Goal: Task Accomplishment & Management: Manage account settings

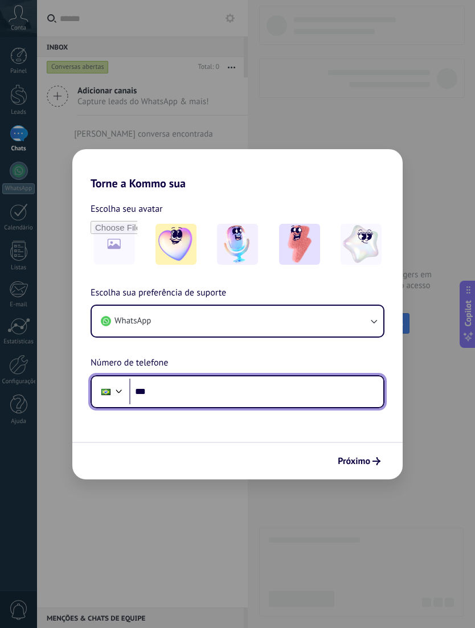
click at [235, 392] on input "***" at bounding box center [256, 392] width 254 height 26
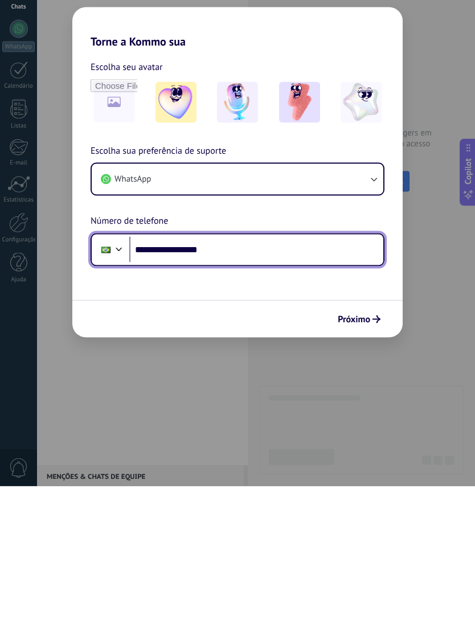
type input "**********"
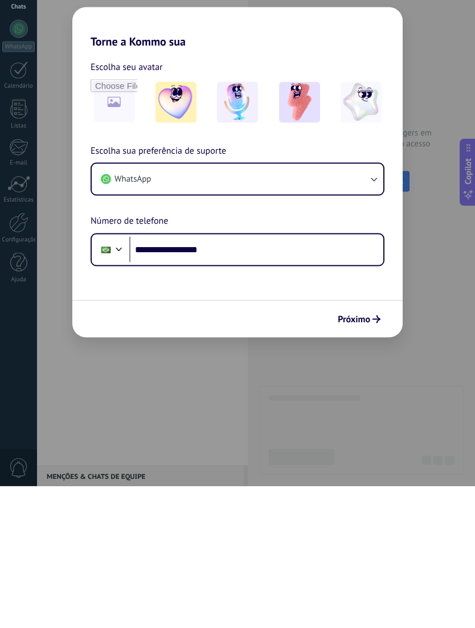
click at [373, 452] on button "Próximo" at bounding box center [359, 461] width 53 height 19
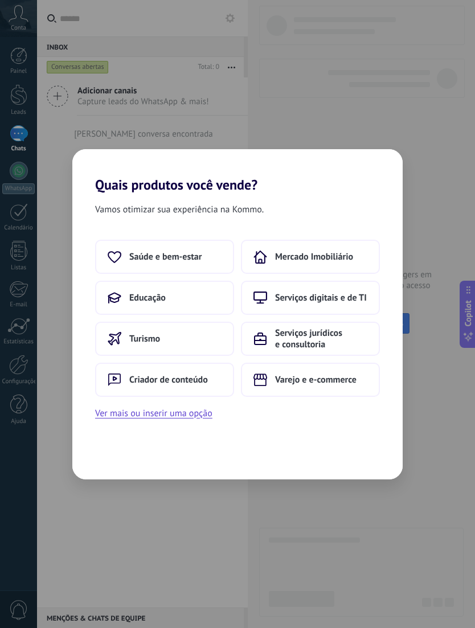
click at [199, 258] on span "Saúde e bem-estar" at bounding box center [165, 256] width 72 height 11
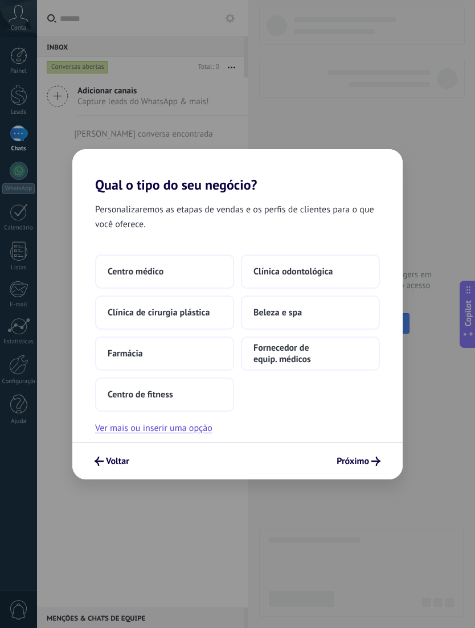
click at [333, 310] on button "Beleza e spa" at bounding box center [310, 313] width 139 height 34
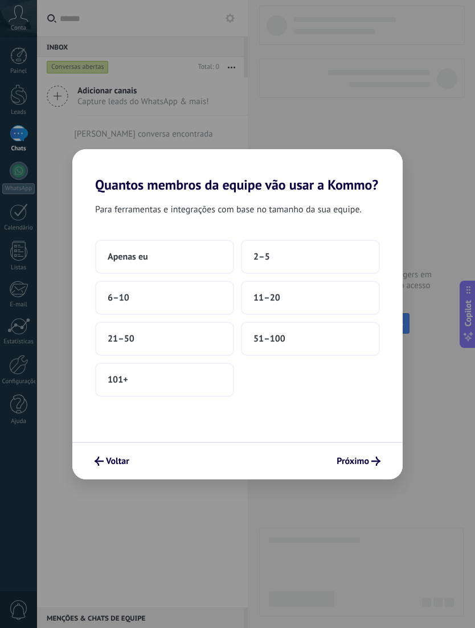
click at [184, 291] on button "6–10" at bounding box center [164, 298] width 139 height 34
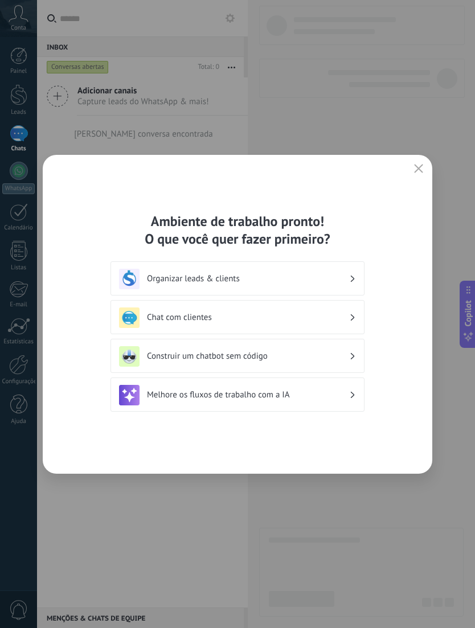
click at [338, 272] on div "Organizar leads & clients" at bounding box center [237, 279] width 237 height 21
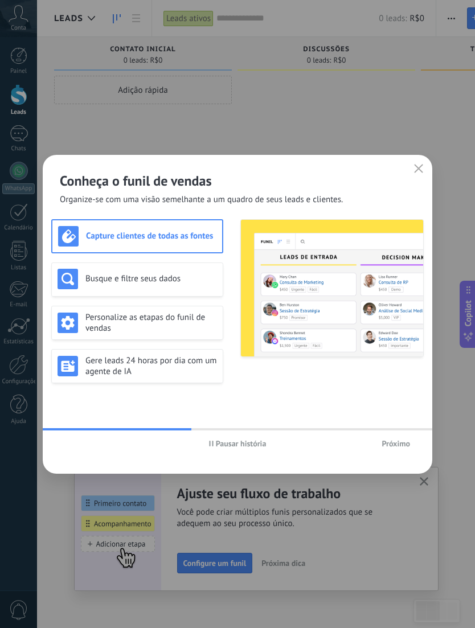
click at [394, 443] on span "Próximo" at bounding box center [396, 444] width 28 height 8
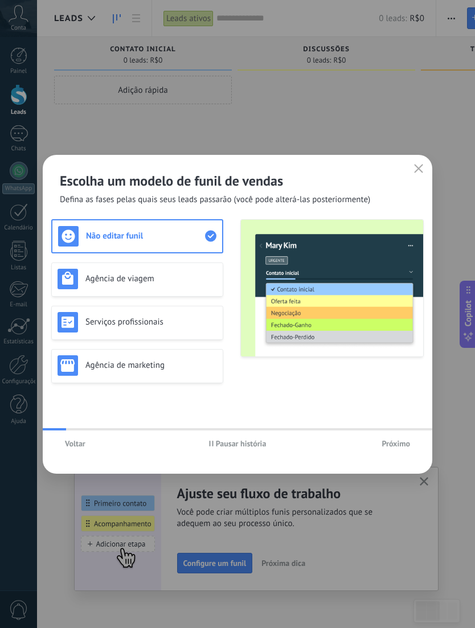
click at [402, 441] on span "Próximo" at bounding box center [396, 444] width 28 height 8
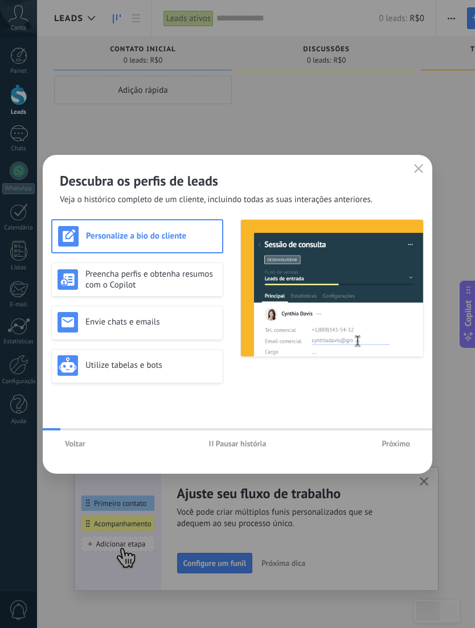
click at [402, 441] on span "Próximo" at bounding box center [396, 444] width 28 height 8
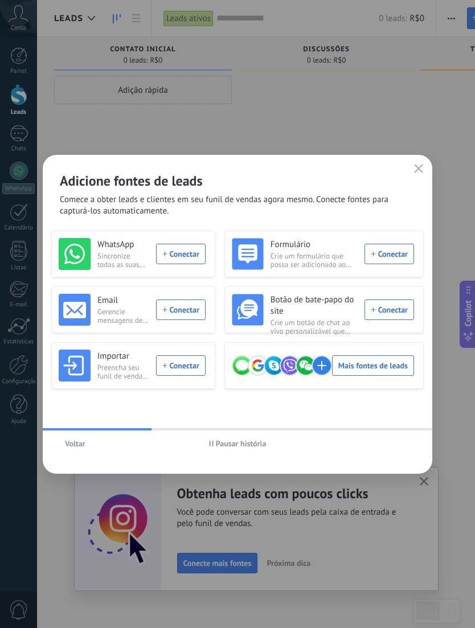
click at [193, 260] on div "WhatsApp Sincronize todas as suas conversas de vários números do WhatsApp Conec…" at bounding box center [132, 254] width 147 height 32
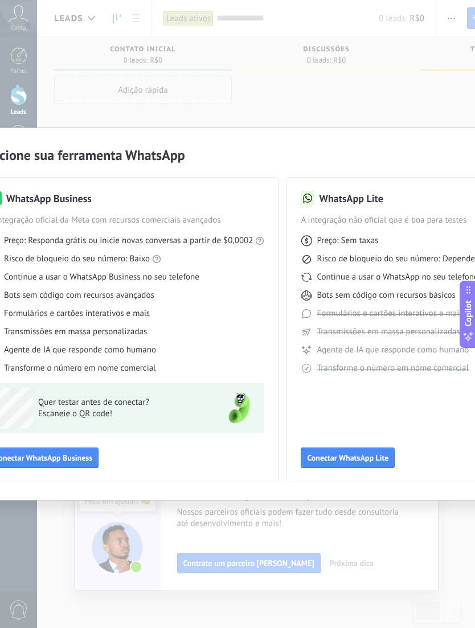
click at [79, 457] on span "Conectar WhatsApp Business" at bounding box center [43, 458] width 98 height 8
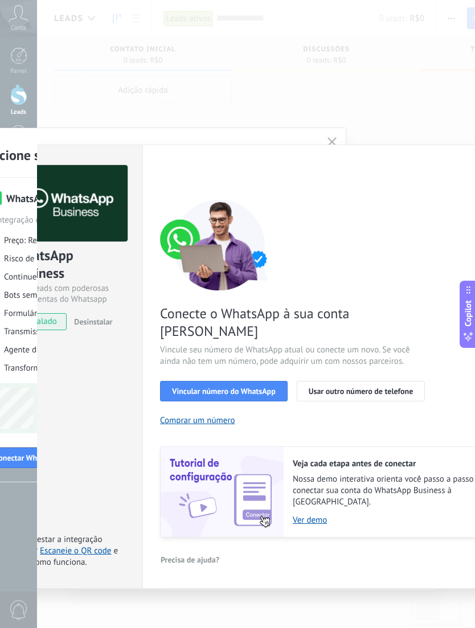
click at [264, 387] on span "Vincular número do WhatsApp" at bounding box center [224, 391] width 104 height 8
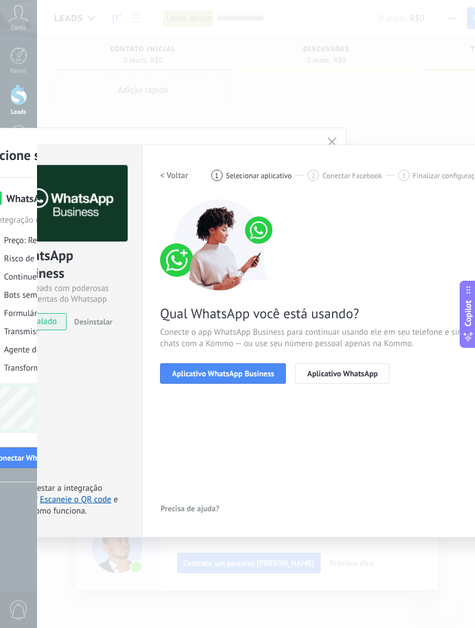
click at [263, 376] on span "Aplicativo WhatsApp Business" at bounding box center [223, 374] width 102 height 8
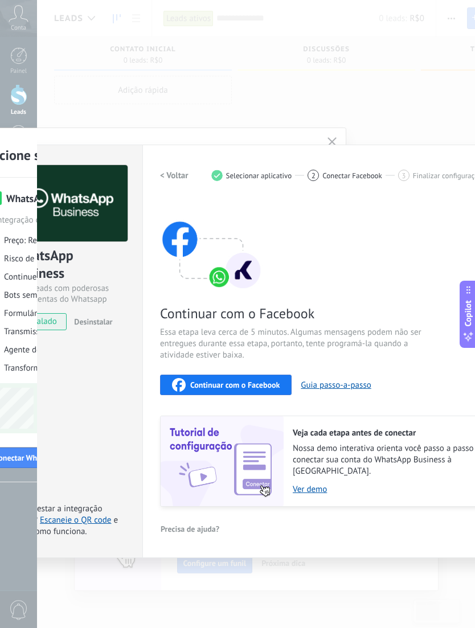
click at [50, 326] on span "instalado" at bounding box center [40, 321] width 52 height 17
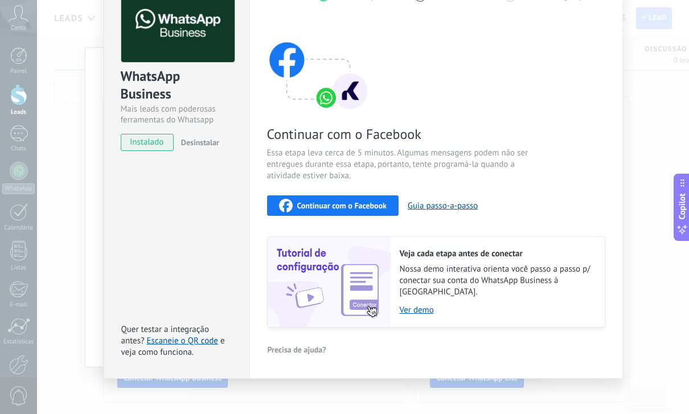
scroll to position [71, 0]
click at [457, 208] on button "Guia passo-a-passo" at bounding box center [443, 206] width 70 height 11
click at [212, 336] on link "Escaneie o QR code" at bounding box center [182, 341] width 71 height 11
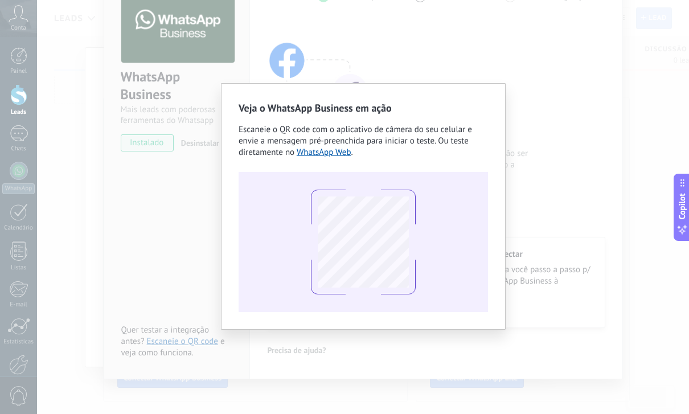
click at [345, 156] on link "WhatsApp Web" at bounding box center [324, 152] width 55 height 11
click at [167, 263] on div "Veja o WhatsApp Business em ação Escaneie o QR code com o aplicativo de câmera …" at bounding box center [363, 207] width 652 height 414
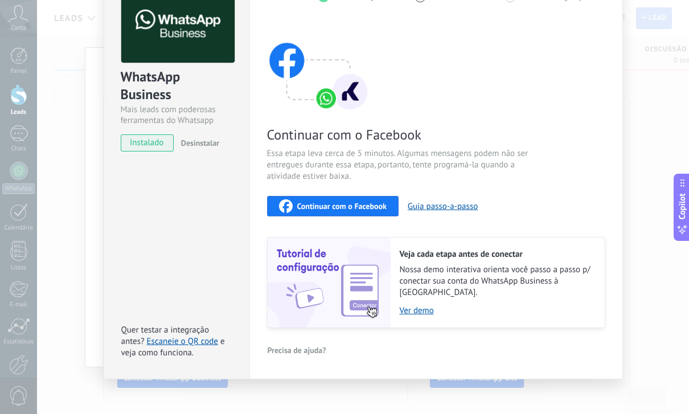
click at [474, 59] on div "WhatsApp Business Mais leads com poderosas ferramentas do Whatsapp instalado De…" at bounding box center [363, 207] width 652 height 414
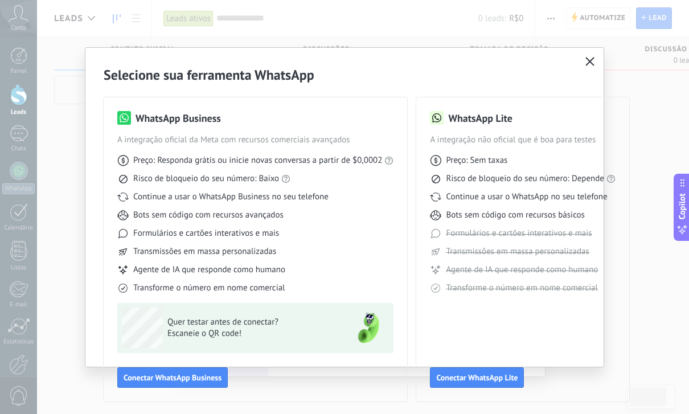
scroll to position [0, 0]
click at [474, 59] on use "button" at bounding box center [590, 61] width 9 height 9
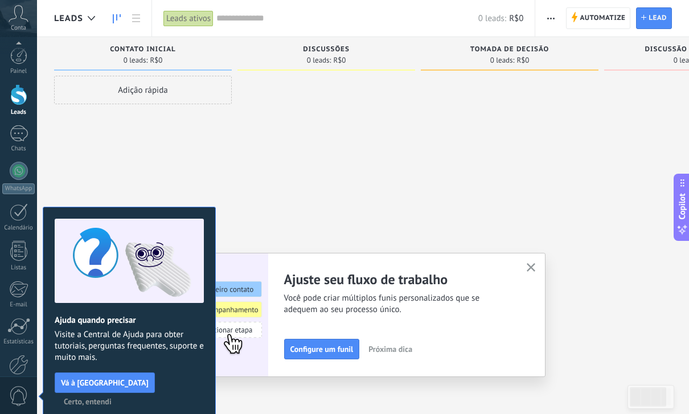
scroll to position [60, 0]
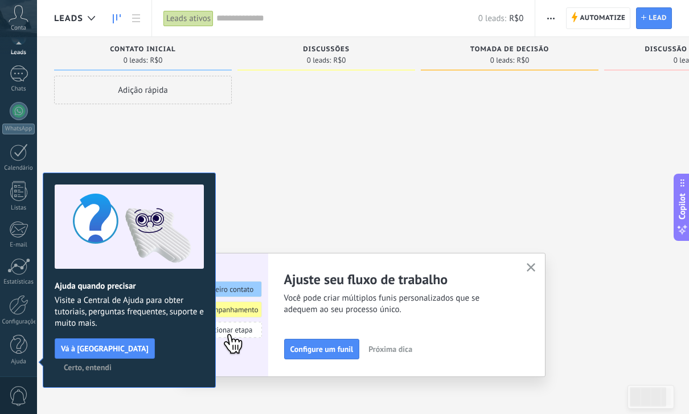
click at [474, 268] on icon "button" at bounding box center [531, 267] width 9 height 9
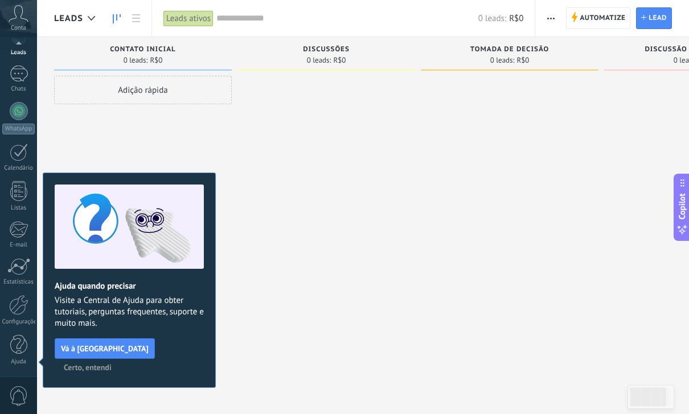
click at [21, 267] on div at bounding box center [18, 266] width 23 height 17
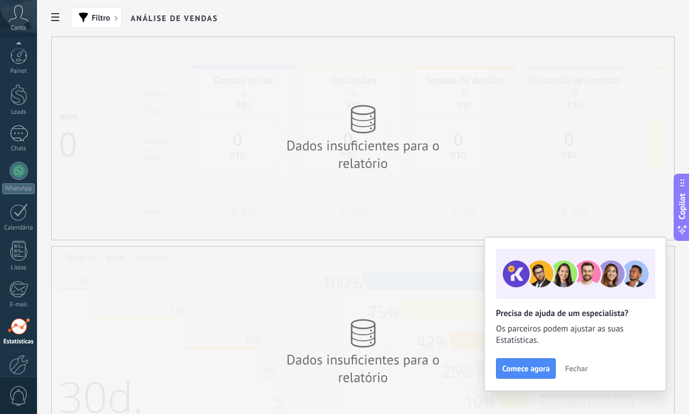
click at [18, 177] on div at bounding box center [19, 171] width 18 height 18
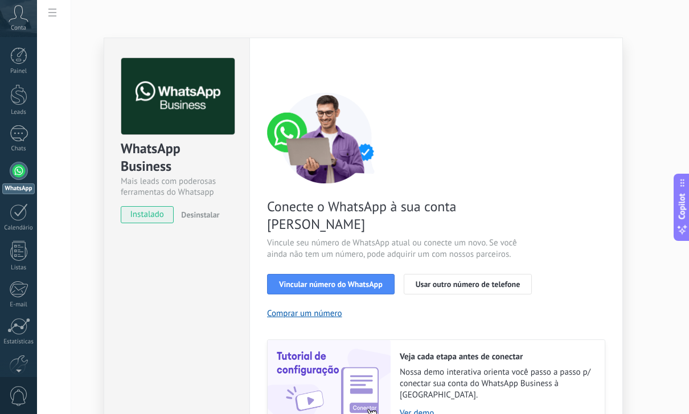
click at [341, 280] on span "Vincular número do WhatsApp" at bounding box center [331, 284] width 104 height 8
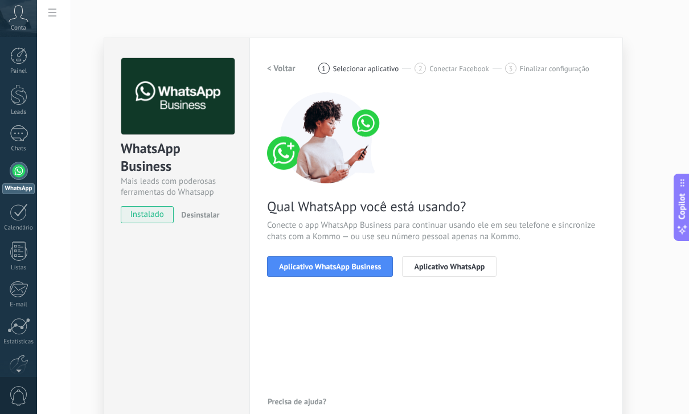
click at [345, 260] on button "Aplicativo WhatsApp Business" at bounding box center [330, 266] width 126 height 21
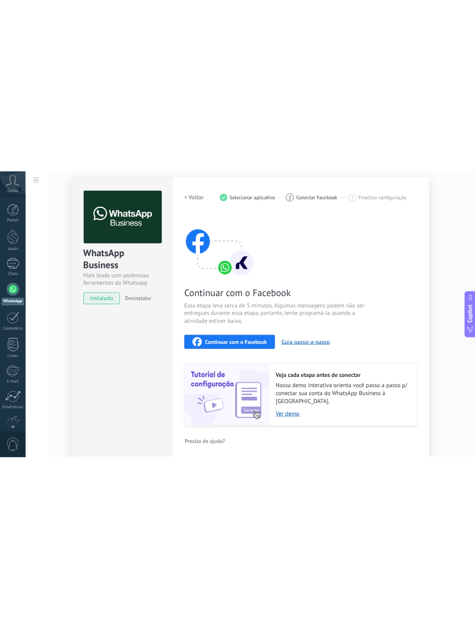
scroll to position [29, 0]
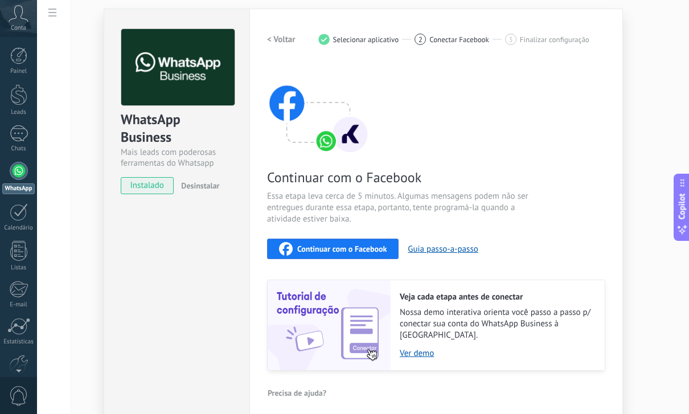
click at [359, 252] on span "Continuar com o Facebook" at bounding box center [341, 249] width 89 height 8
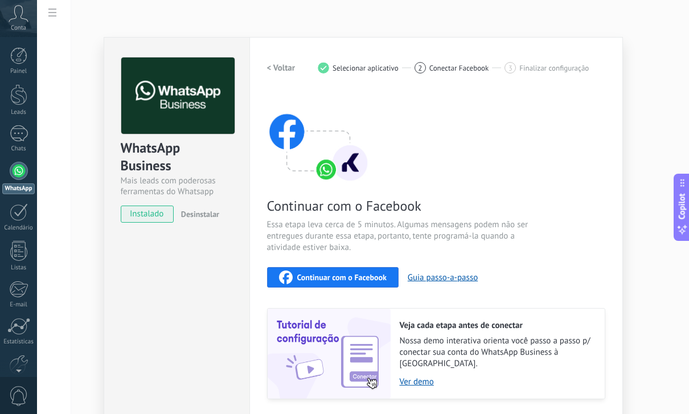
click at [23, 145] on div "Chats" at bounding box center [18, 148] width 33 height 7
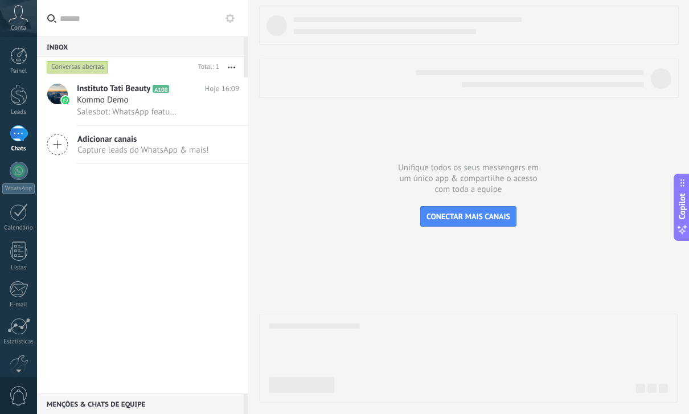
click at [19, 95] on div at bounding box center [18, 94] width 17 height 21
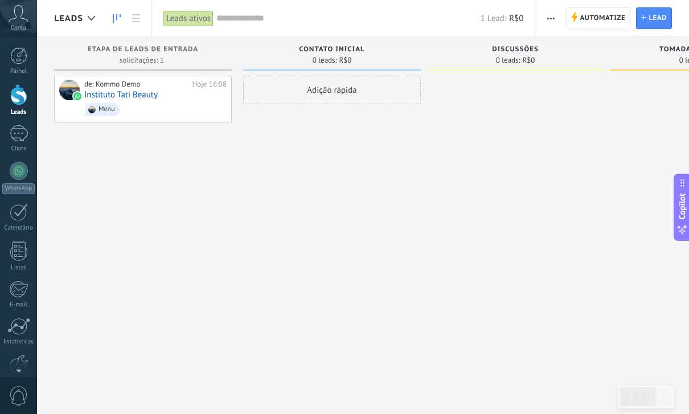
click at [474, 17] on span "Automatize" at bounding box center [603, 18] width 46 height 21
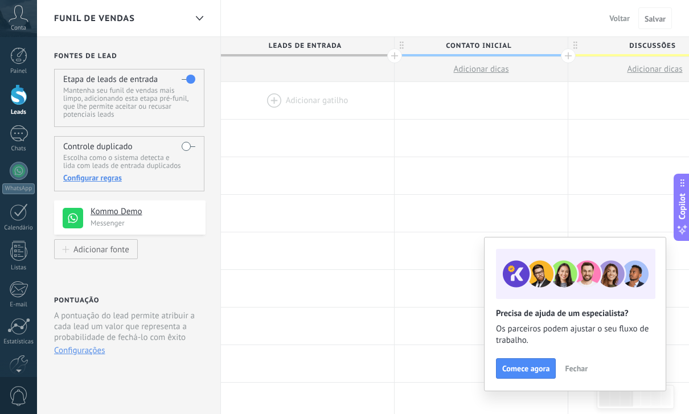
click at [474, 68] on span "Adicionar dicas" at bounding box center [480, 69] width 55 height 11
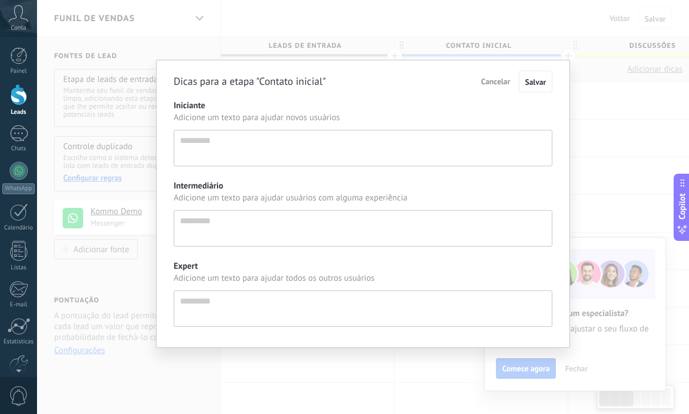
scroll to position [12, 0]
click at [474, 79] on span "Cancelar" at bounding box center [495, 81] width 29 height 10
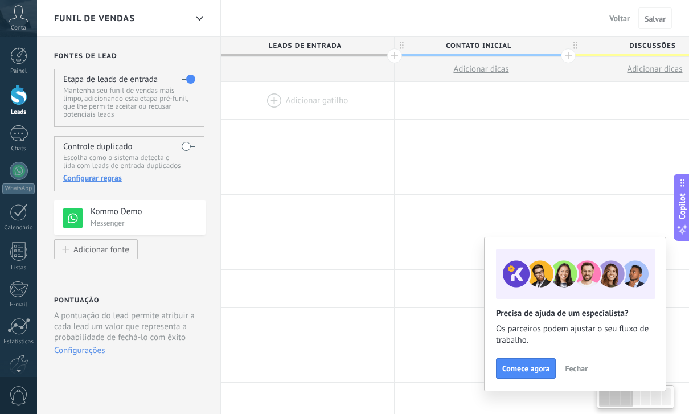
type textarea "*********"
click at [474, 10] on button "Voltar" at bounding box center [620, 18] width 30 height 17
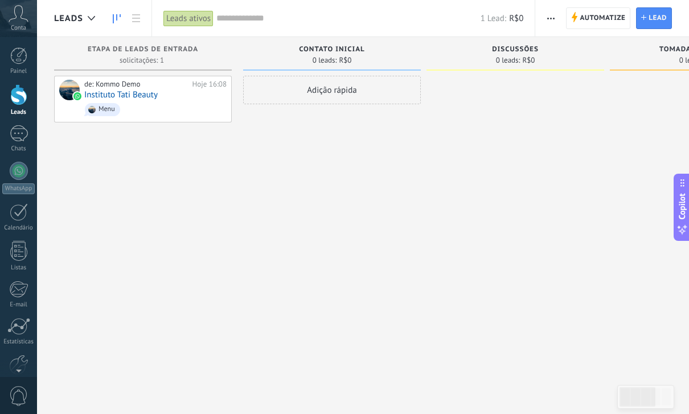
click at [27, 64] on div at bounding box center [18, 55] width 17 height 17
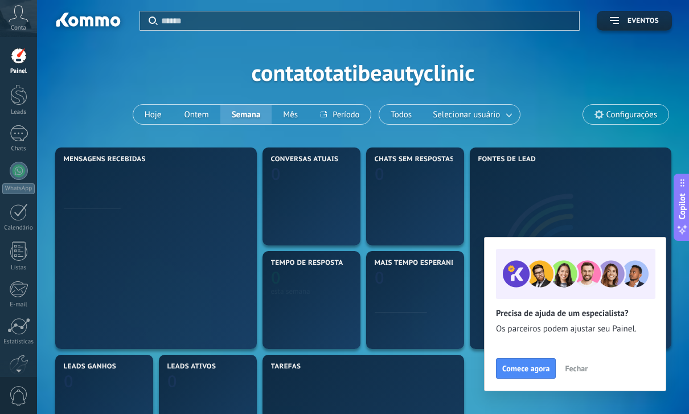
click at [22, 15] on use at bounding box center [18, 13] width 19 height 17
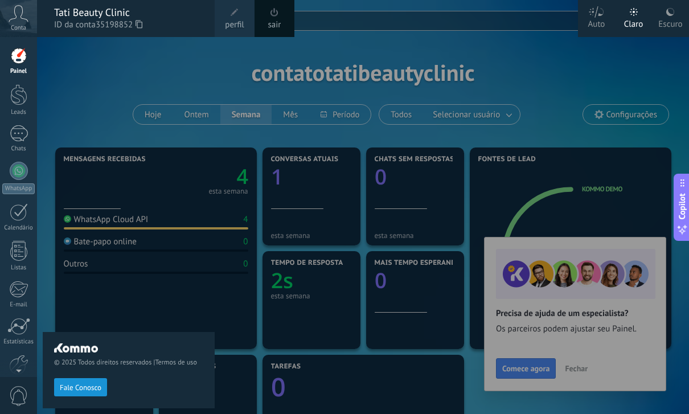
click at [474, 371] on div at bounding box center [381, 207] width 689 height 414
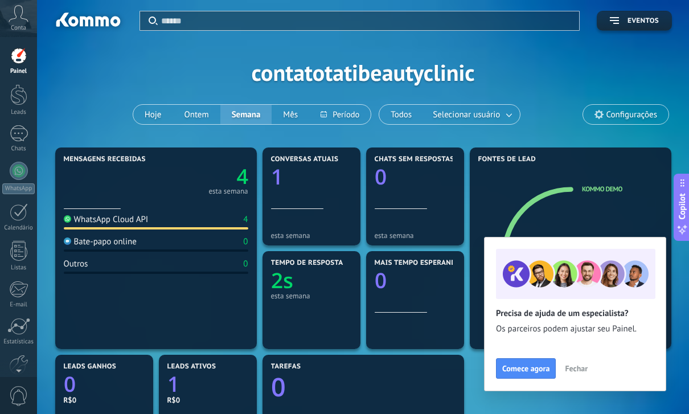
click at [474, 365] on span "Comece agora" at bounding box center [525, 369] width 47 height 8
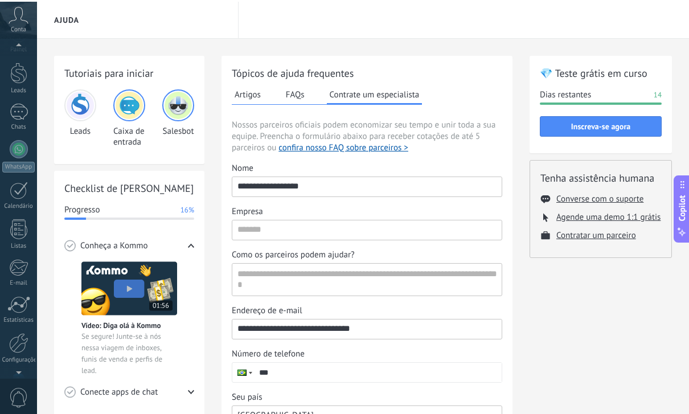
scroll to position [60, 0]
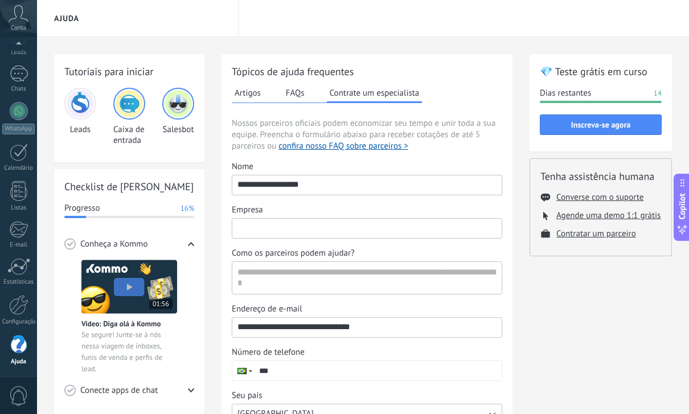
click at [393, 235] on input "Empresa" at bounding box center [366, 228] width 269 height 18
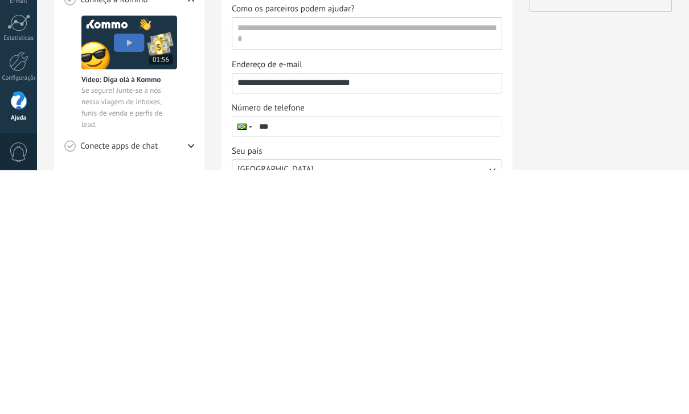
scroll to position [2, 0]
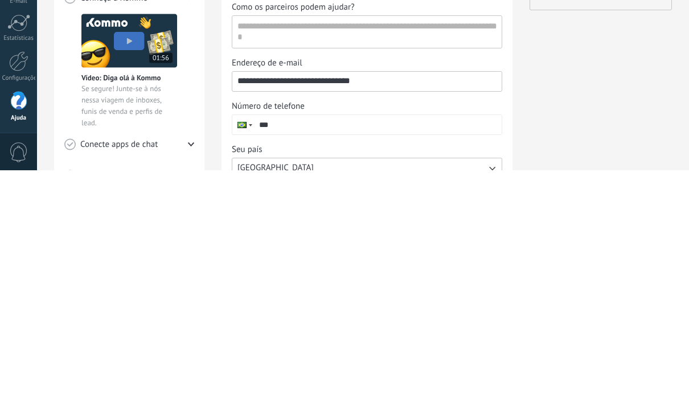
type input "**********"
click at [474, 101] on div "💎 Teste grátis em curso Dias restantes 14 Inscreva-se agora Tenha assistência h…" at bounding box center [601, 303] width 142 height 503
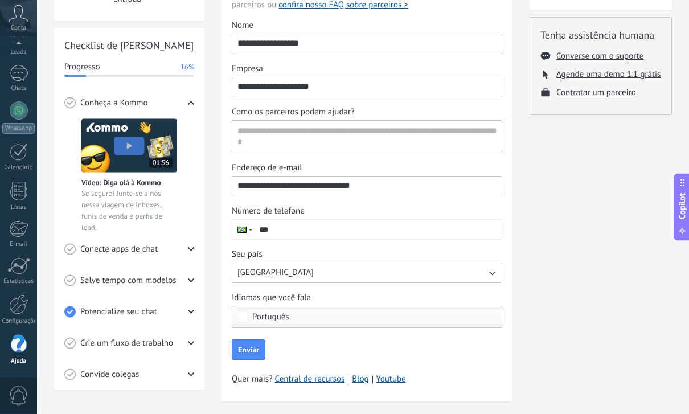
scroll to position [0, 0]
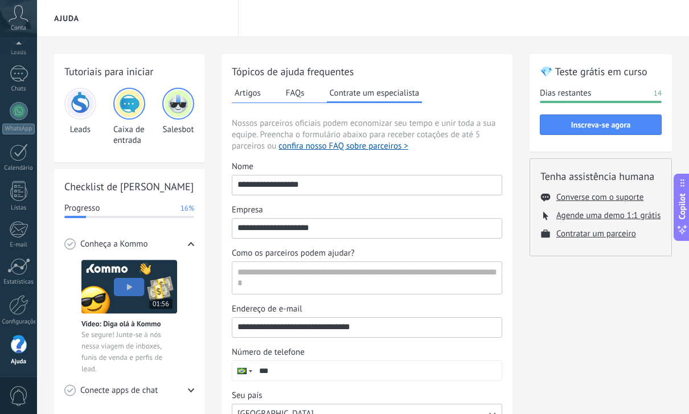
click at [20, 20] on icon at bounding box center [19, 13] width 20 height 17
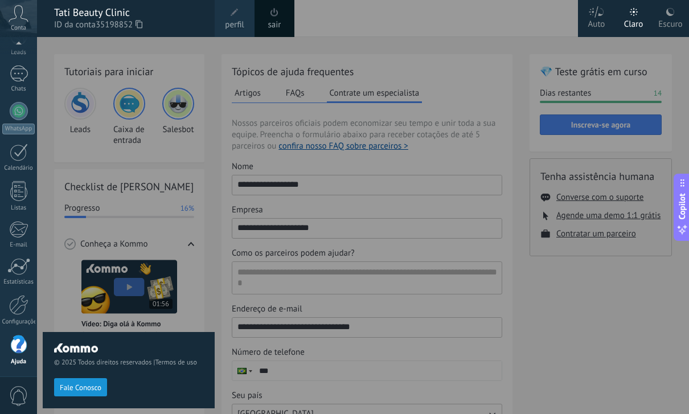
click at [111, 14] on div "Tati Beauty Clinic" at bounding box center [128, 12] width 149 height 13
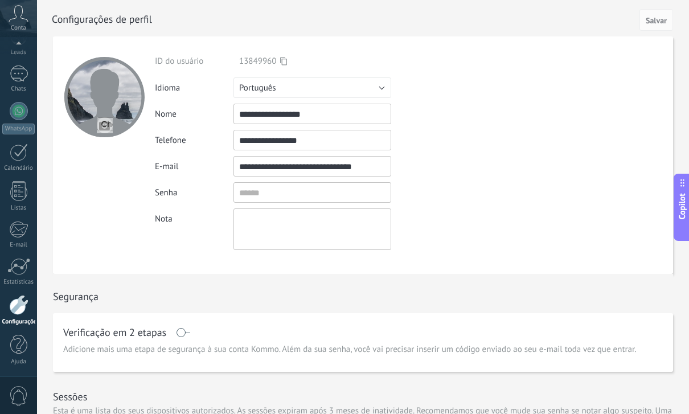
click at [110, 124] on input "file" at bounding box center [105, 125] width 16 height 16
type input "**********"
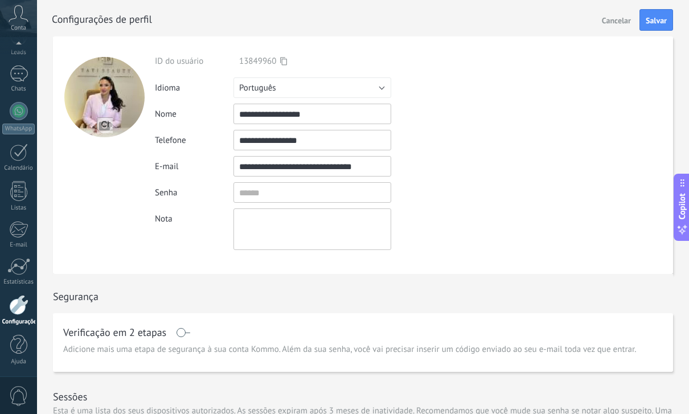
click at [474, 22] on span "Salvar" at bounding box center [656, 21] width 21 height 8
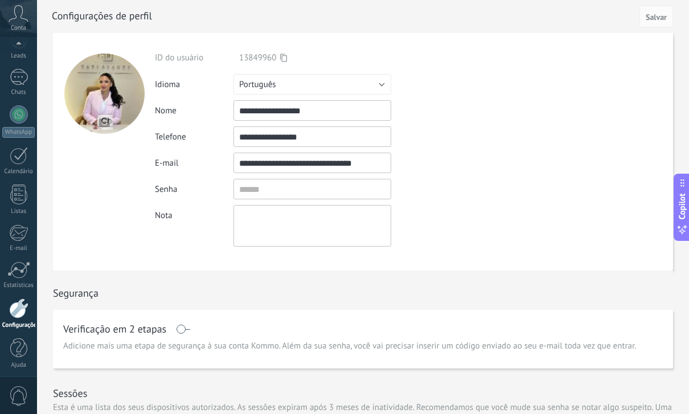
click at [269, 336] on div "Verificação em 2 etapas" at bounding box center [363, 329] width 600 height 18
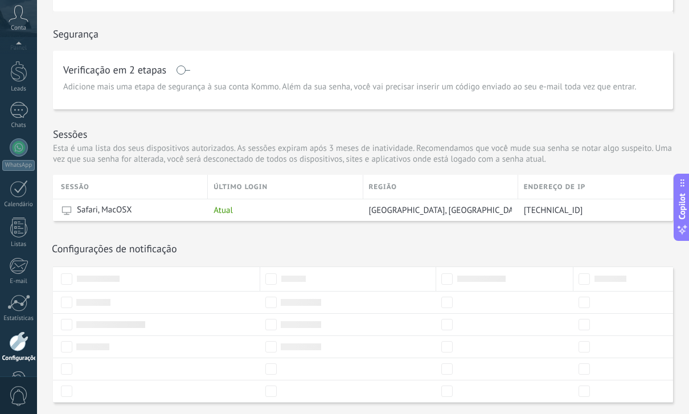
scroll to position [13, 0]
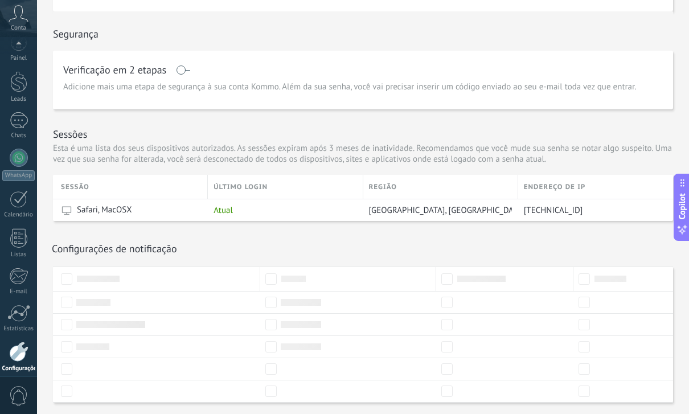
click at [23, 52] on div at bounding box center [18, 45] width 37 height 17
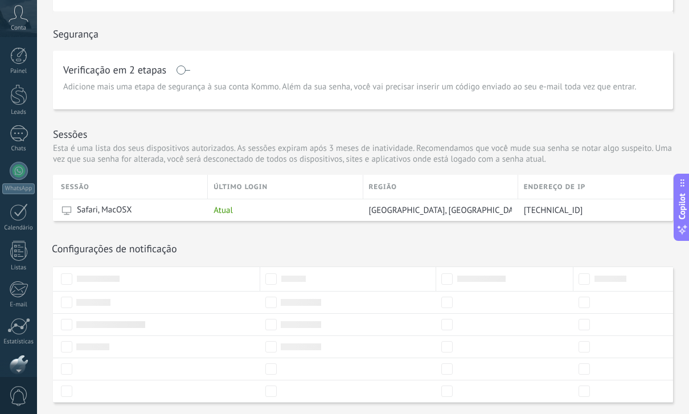
click at [21, 62] on div at bounding box center [18, 55] width 17 height 17
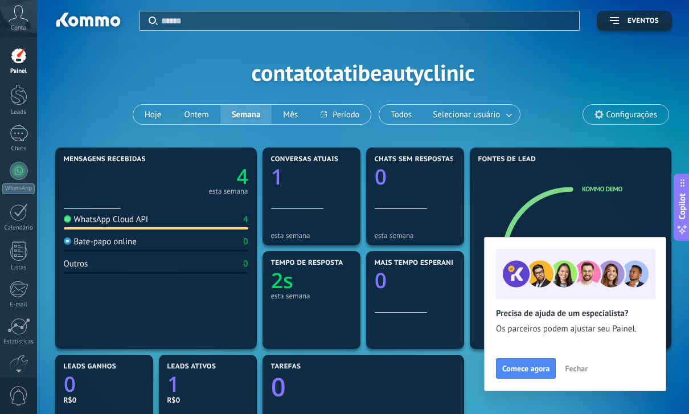
click at [26, 101] on div at bounding box center [18, 94] width 17 height 21
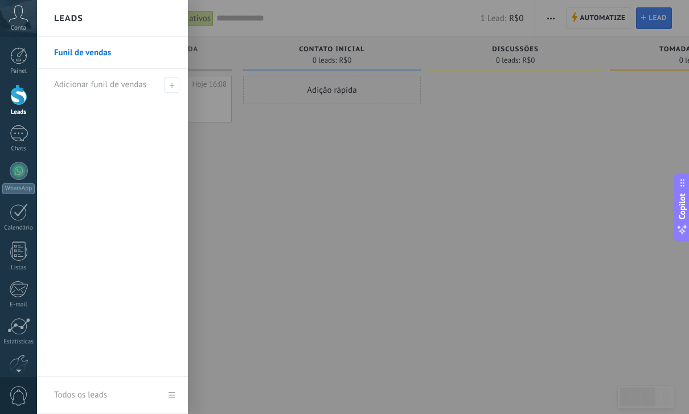
click at [23, 131] on div at bounding box center [19, 133] width 18 height 17
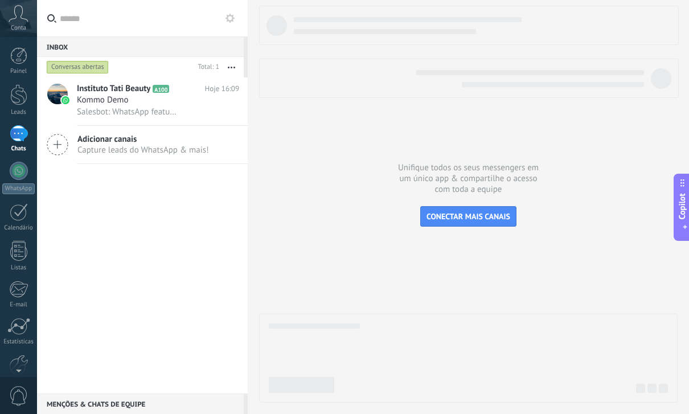
click at [20, 252] on div at bounding box center [18, 251] width 17 height 20
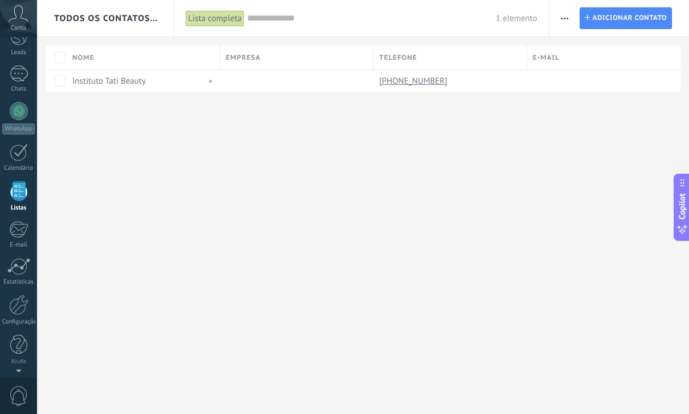
scroll to position [60, 0]
click at [25, 303] on div at bounding box center [18, 305] width 19 height 20
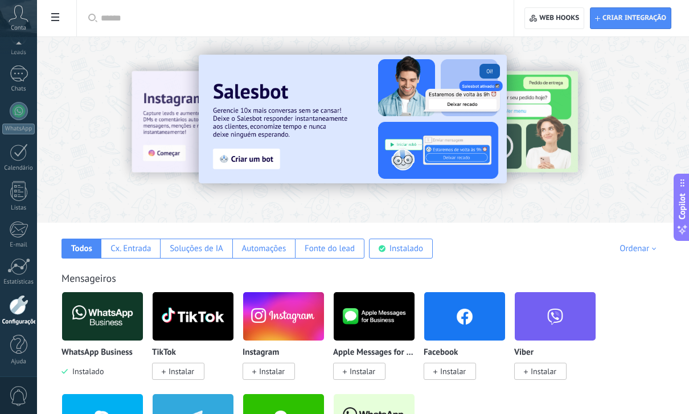
click at [23, 349] on div at bounding box center [18, 345] width 17 height 20
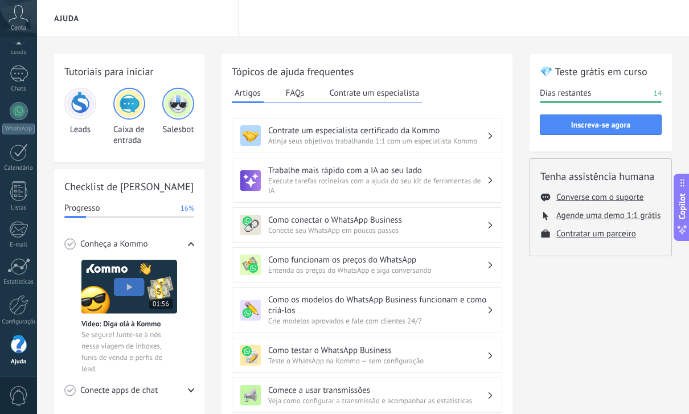
click at [13, 395] on span "0" at bounding box center [18, 396] width 19 height 20
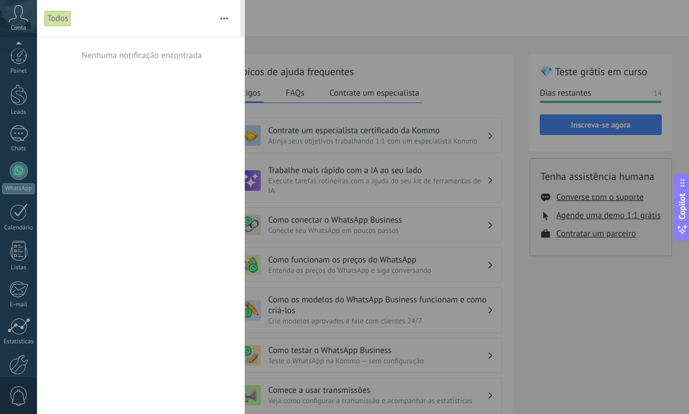
click at [27, 17] on icon at bounding box center [19, 13] width 20 height 17
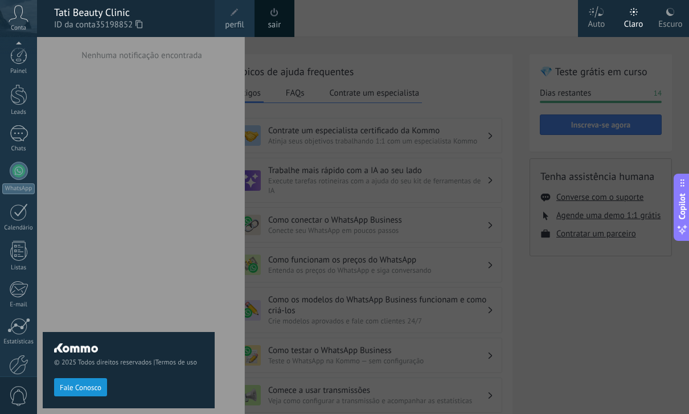
click at [384, 166] on div at bounding box center [381, 207] width 689 height 414
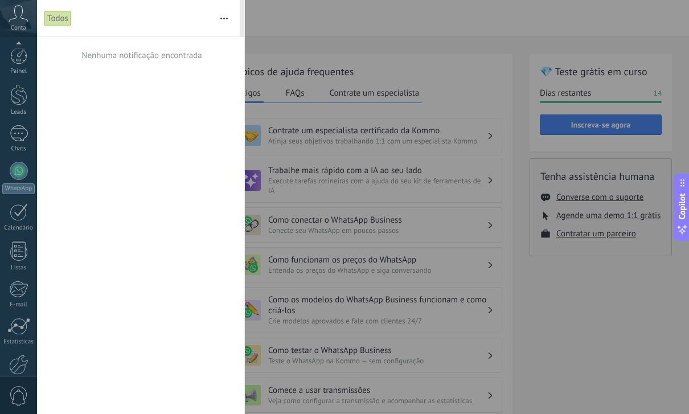
click at [420, 26] on div at bounding box center [344, 207] width 689 height 414
